Goal: Information Seeking & Learning: Find specific page/section

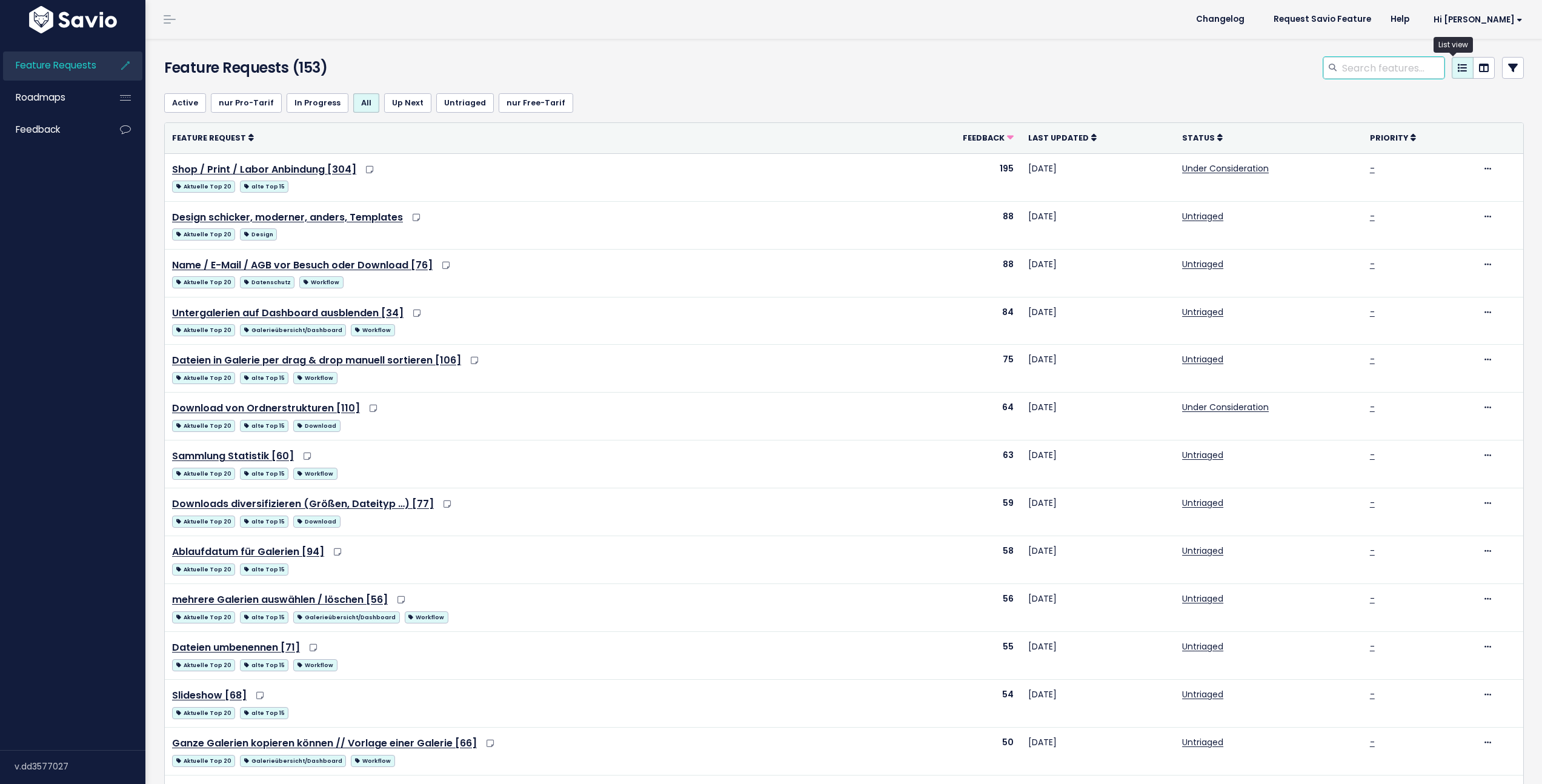
click at [1376, 69] on input "search" at bounding box center [1393, 68] width 104 height 22
type input "suche"
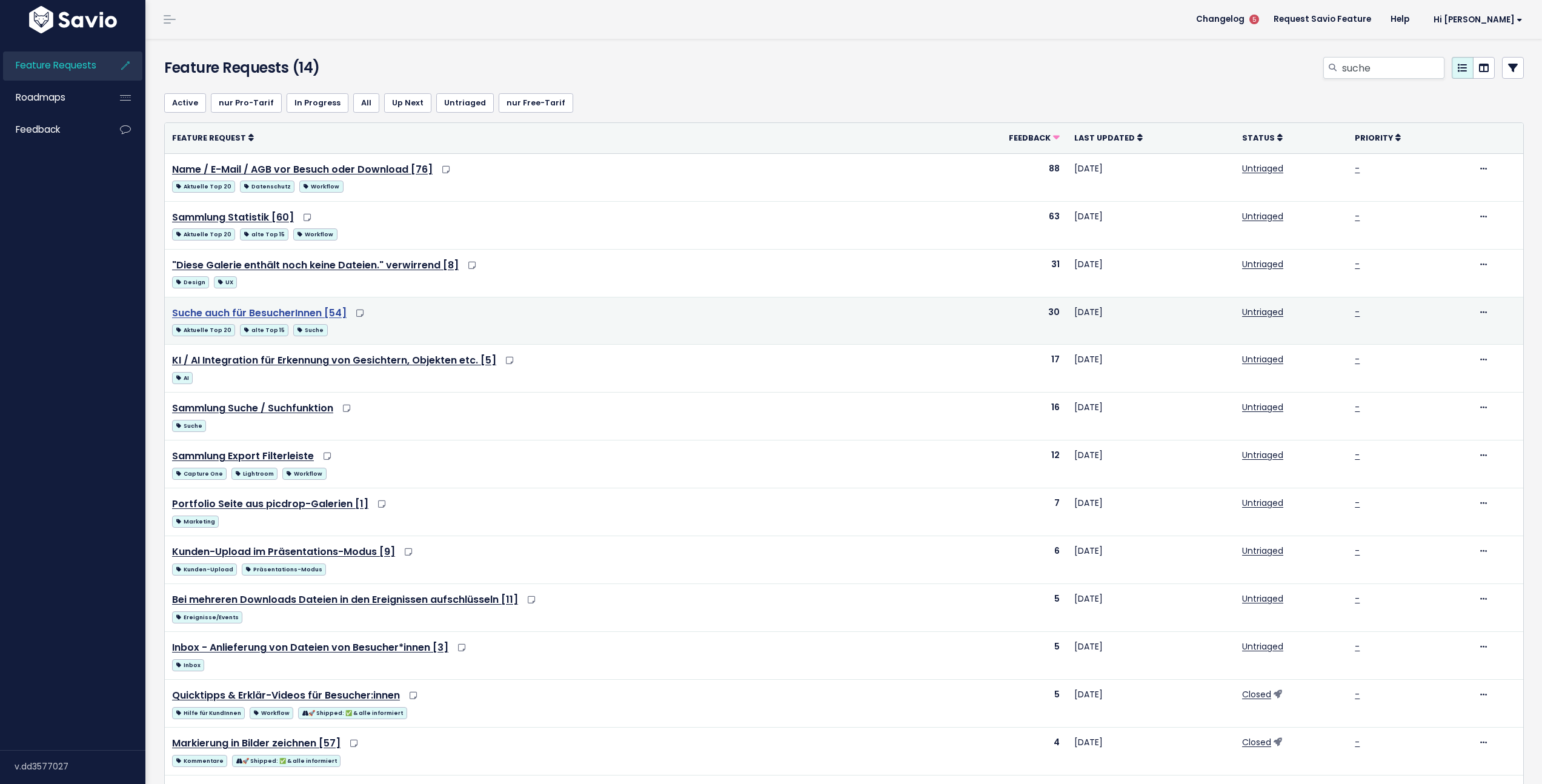
click at [322, 311] on link "Suche auch für BesucherInnen [54]" at bounding box center [260, 313] width 175 height 14
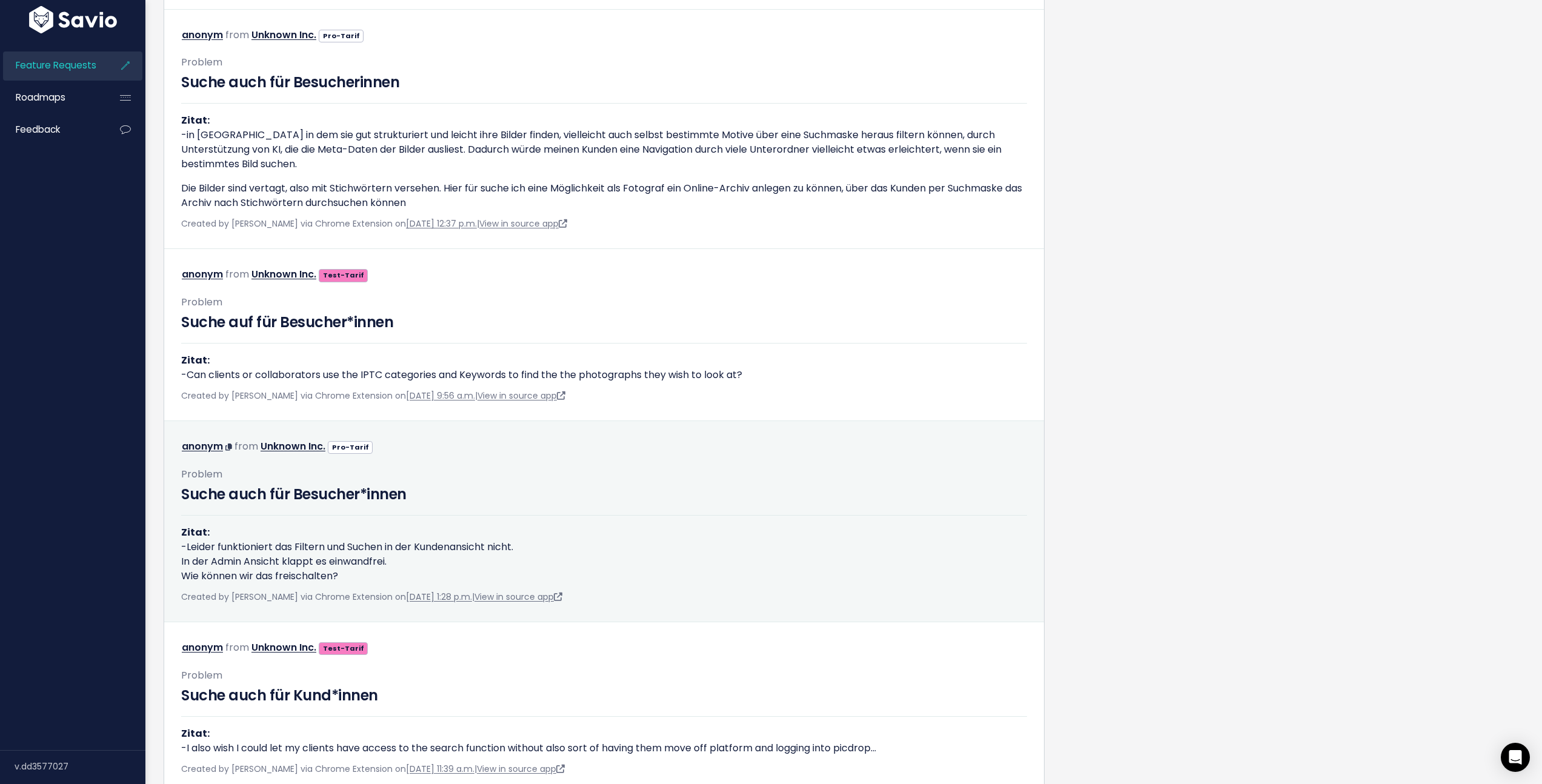
scroll to position [969, 0]
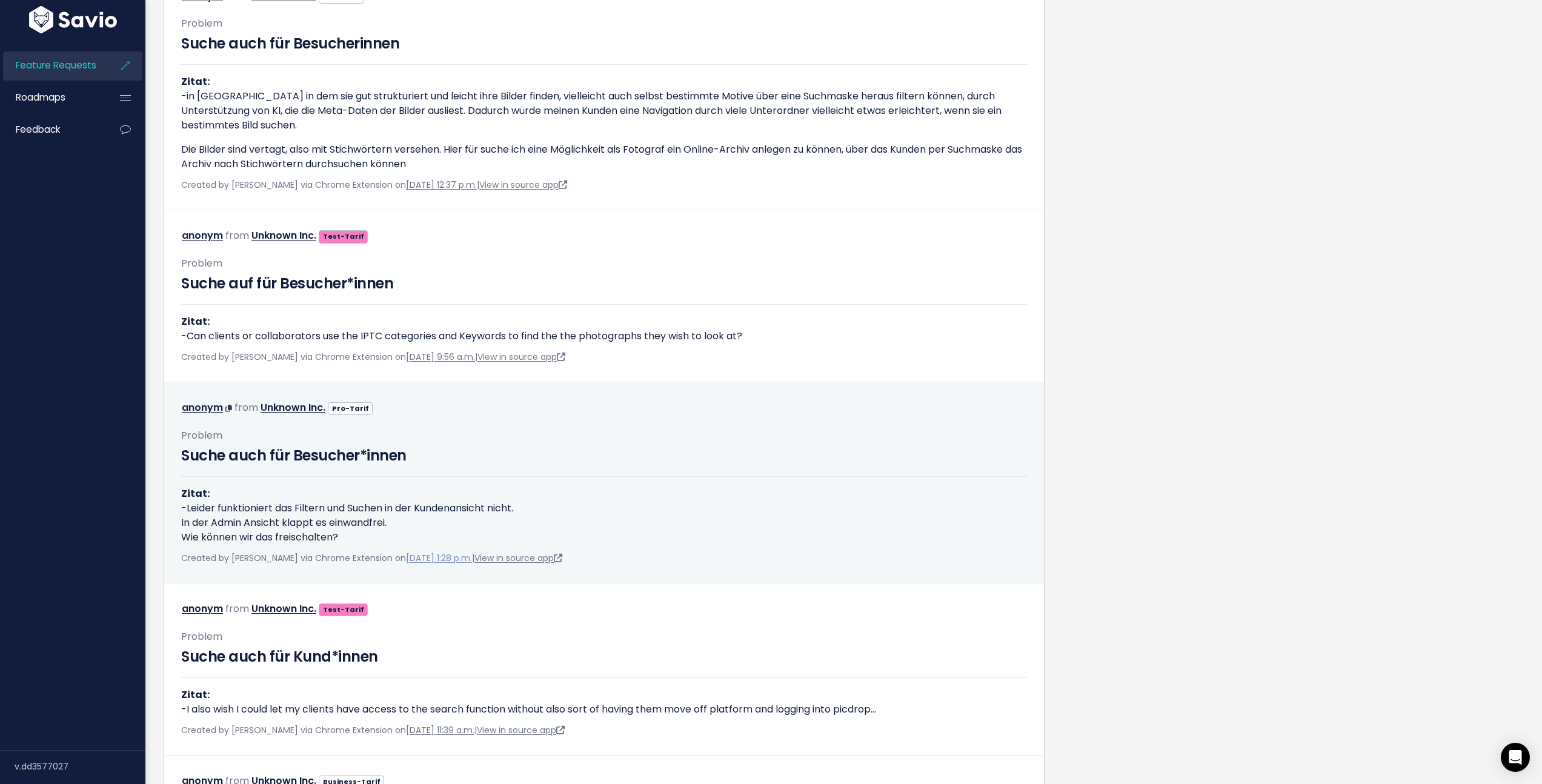
click at [460, 558] on link "[DATE] 1:28 p.m." at bounding box center [439, 557] width 66 height 12
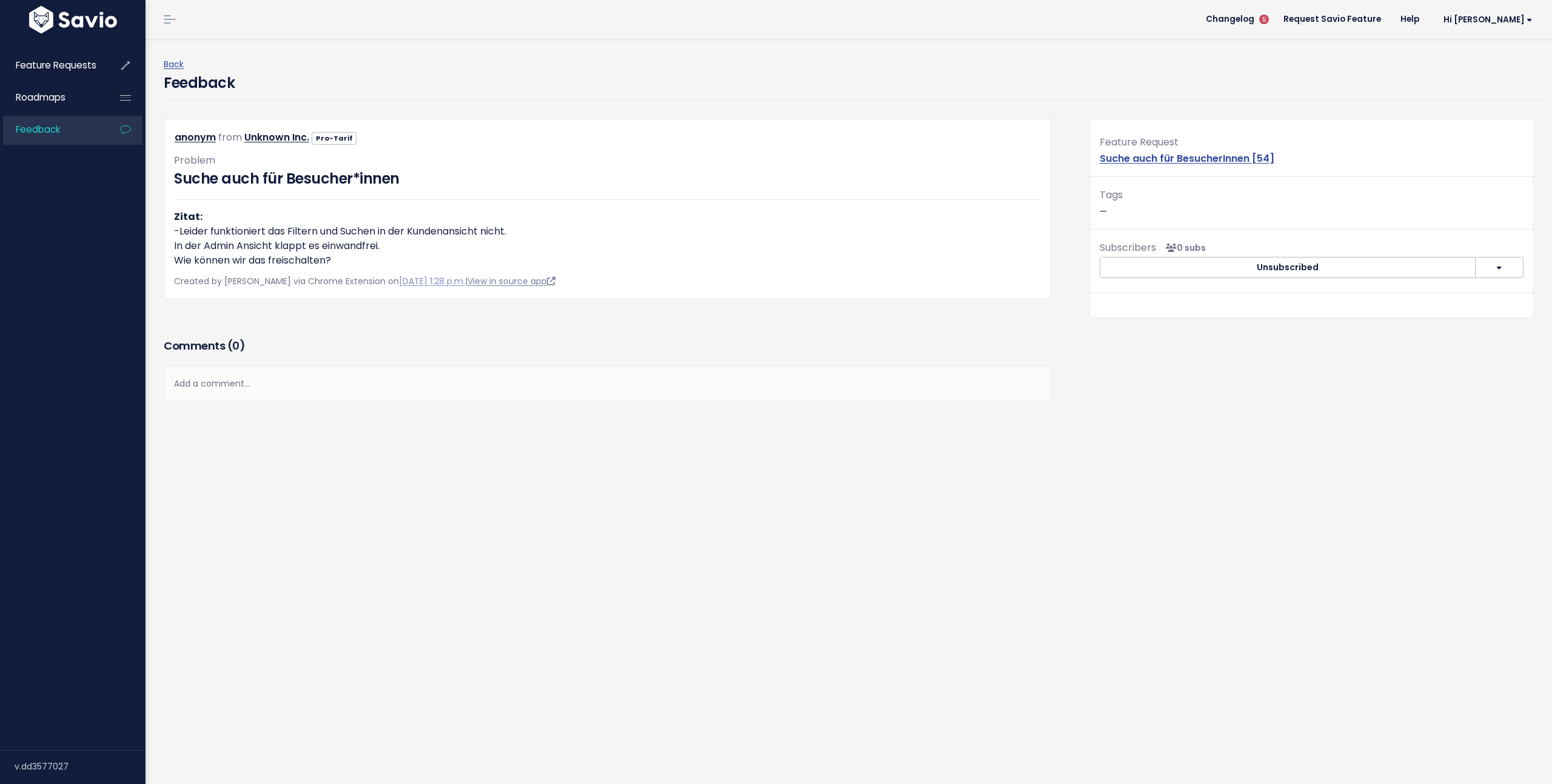
click at [523, 284] on link "View in source app" at bounding box center [511, 281] width 88 height 12
drag, startPoint x: 464, startPoint y: 348, endPoint x: 484, endPoint y: 348, distance: 20.0
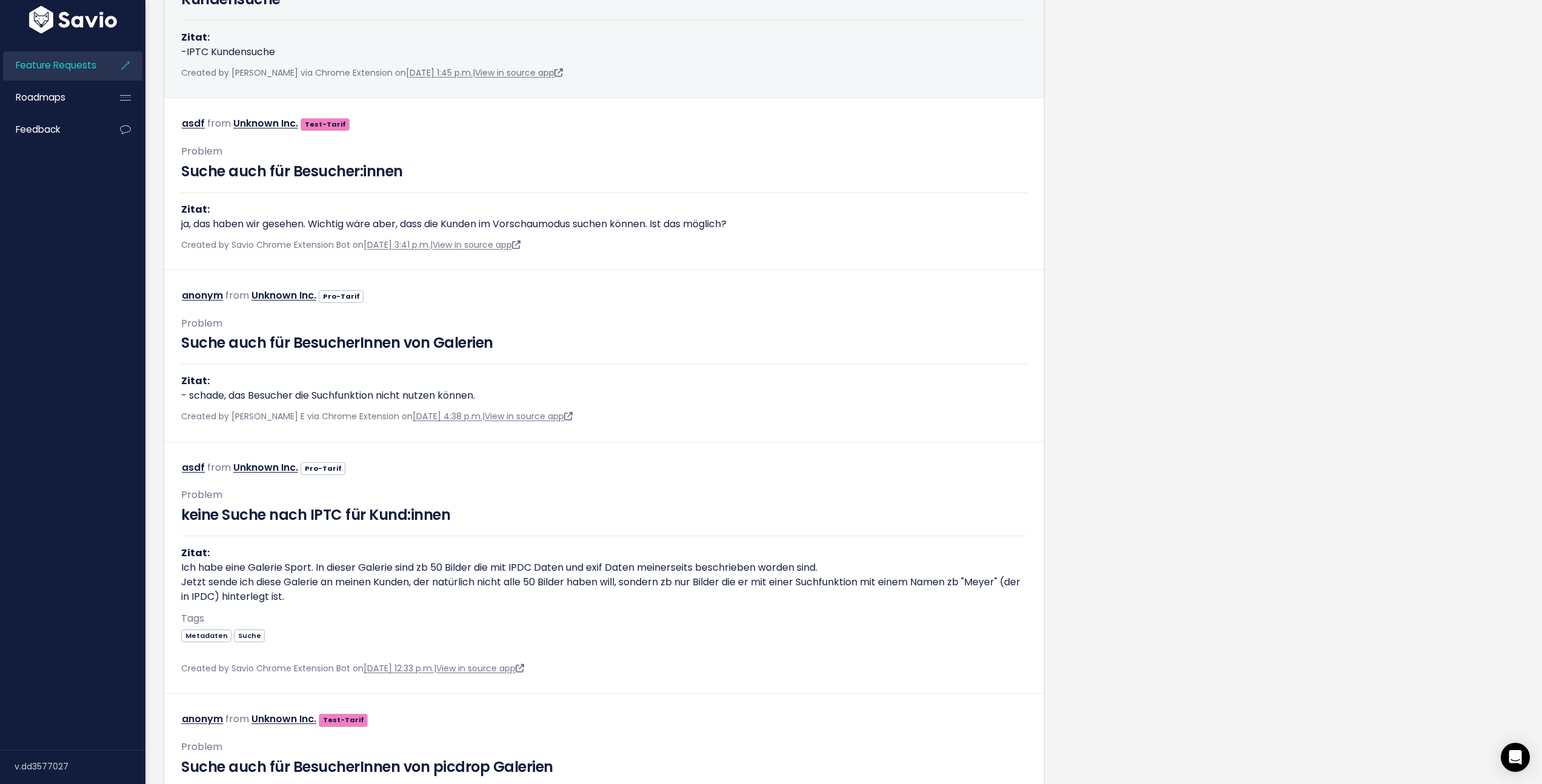
scroll to position [3199, 0]
